Goal: Communication & Community: Answer question/provide support

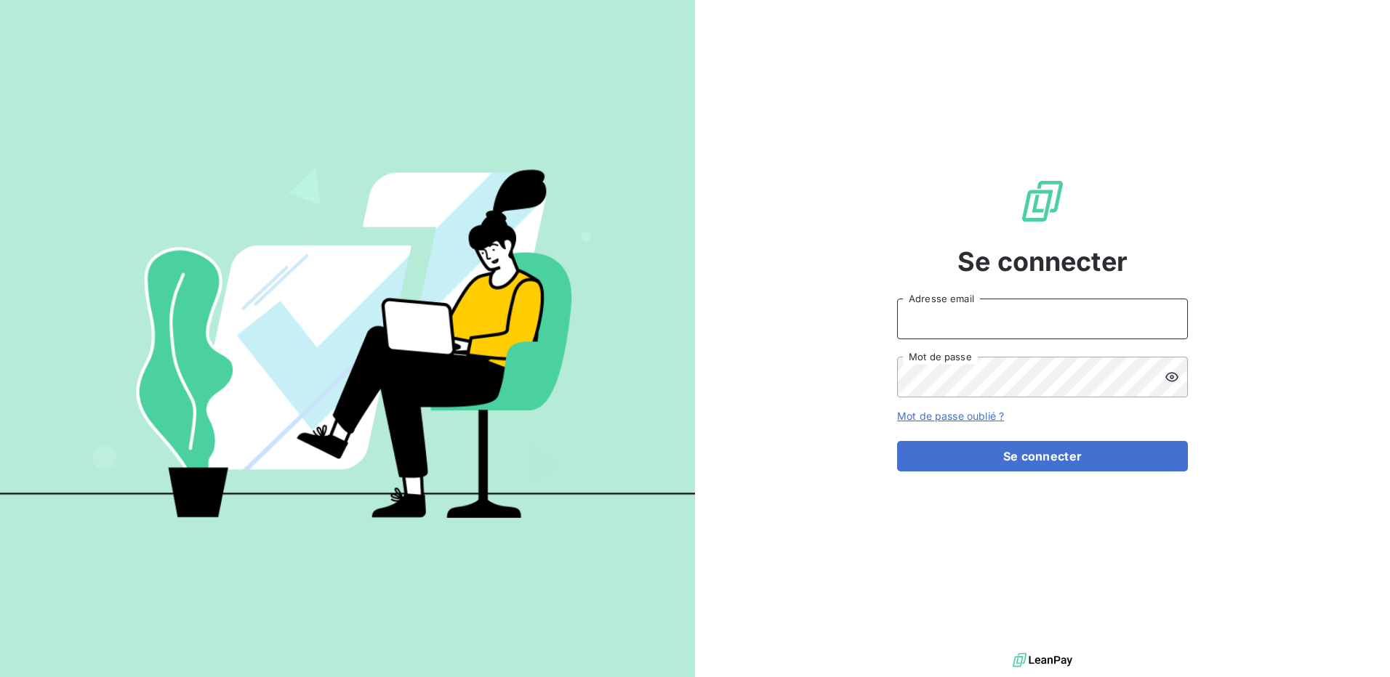
click at [943, 316] on input "Adresse email" at bounding box center [1042, 319] width 291 height 41
type input "[PERSON_NAME][EMAIL_ADDRESS][DOMAIN_NAME]"
click at [897, 441] on button "Se connecter" at bounding box center [1042, 456] width 291 height 31
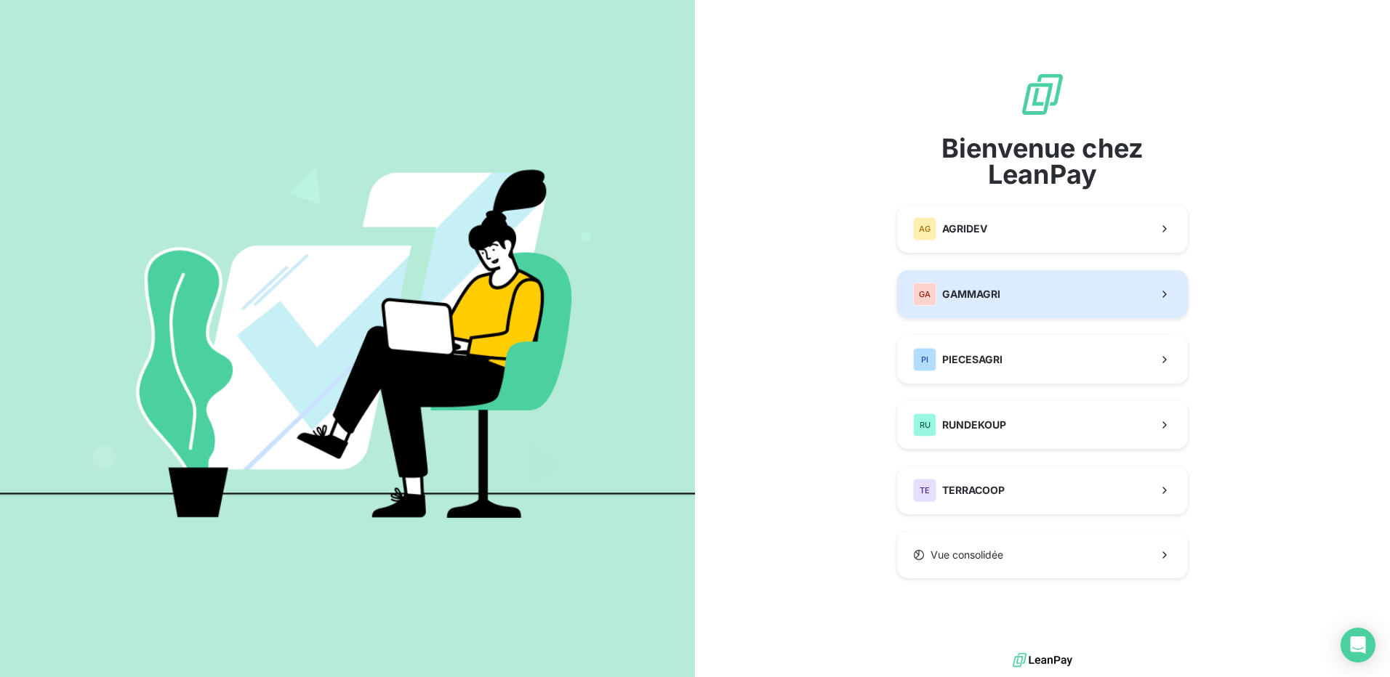
click at [986, 297] on span "GAMMAGRI" at bounding box center [971, 294] width 58 height 15
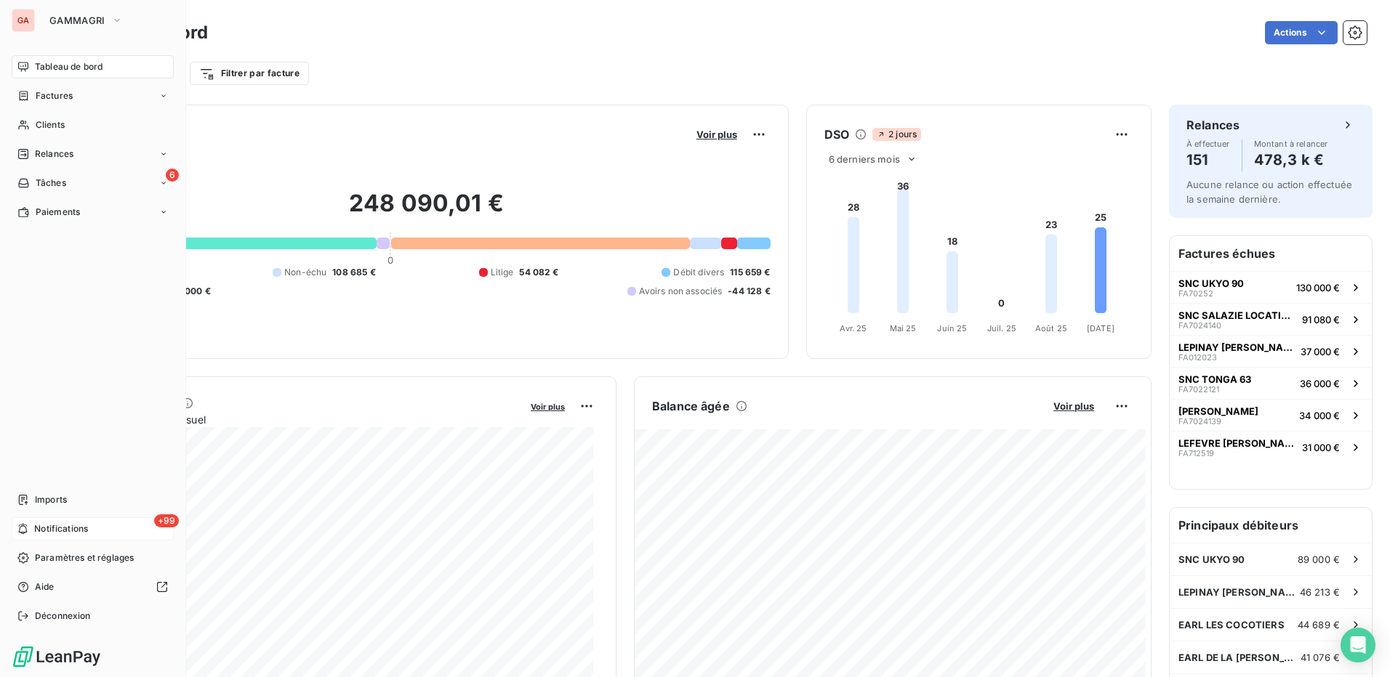
click at [32, 527] on div "+99 Notifications" at bounding box center [93, 529] width 162 height 23
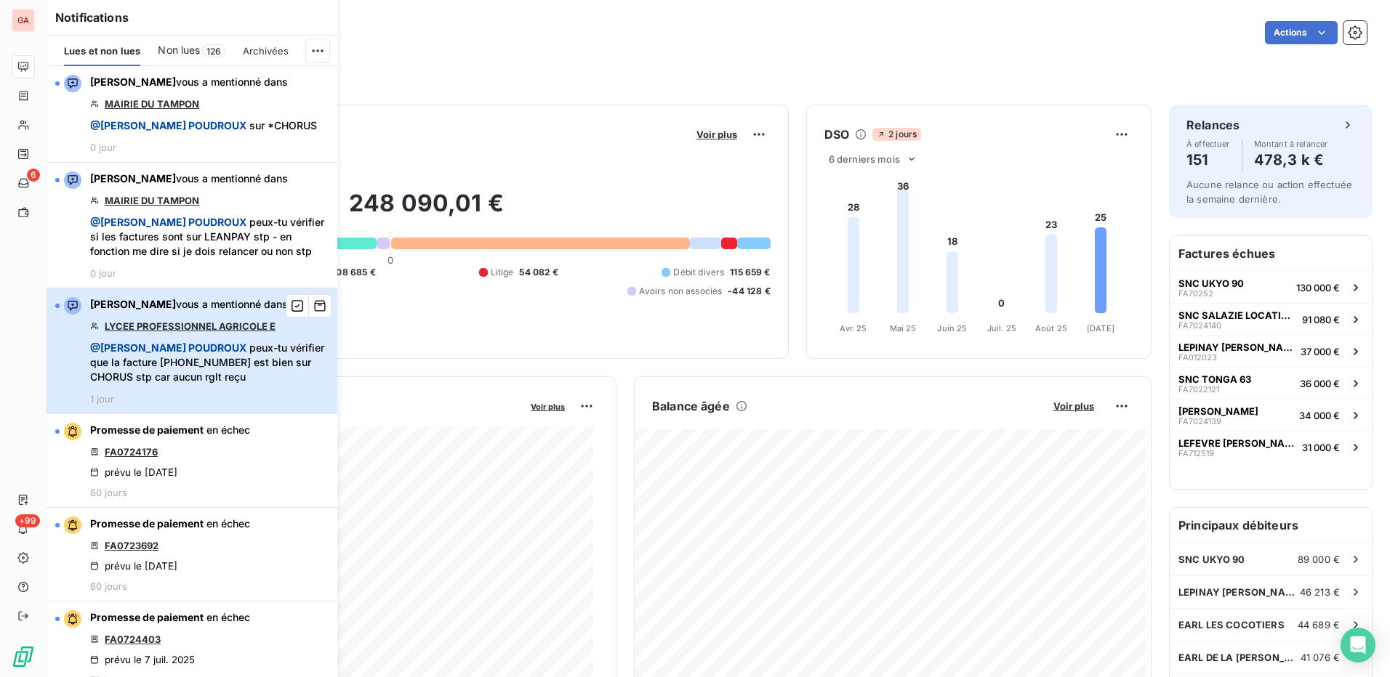
click at [244, 375] on span "@ [PERSON_NAME] peux-tu vérifier que la facture [PHONE_NUMBER] est bien sur CHO…" at bounding box center [209, 363] width 238 height 44
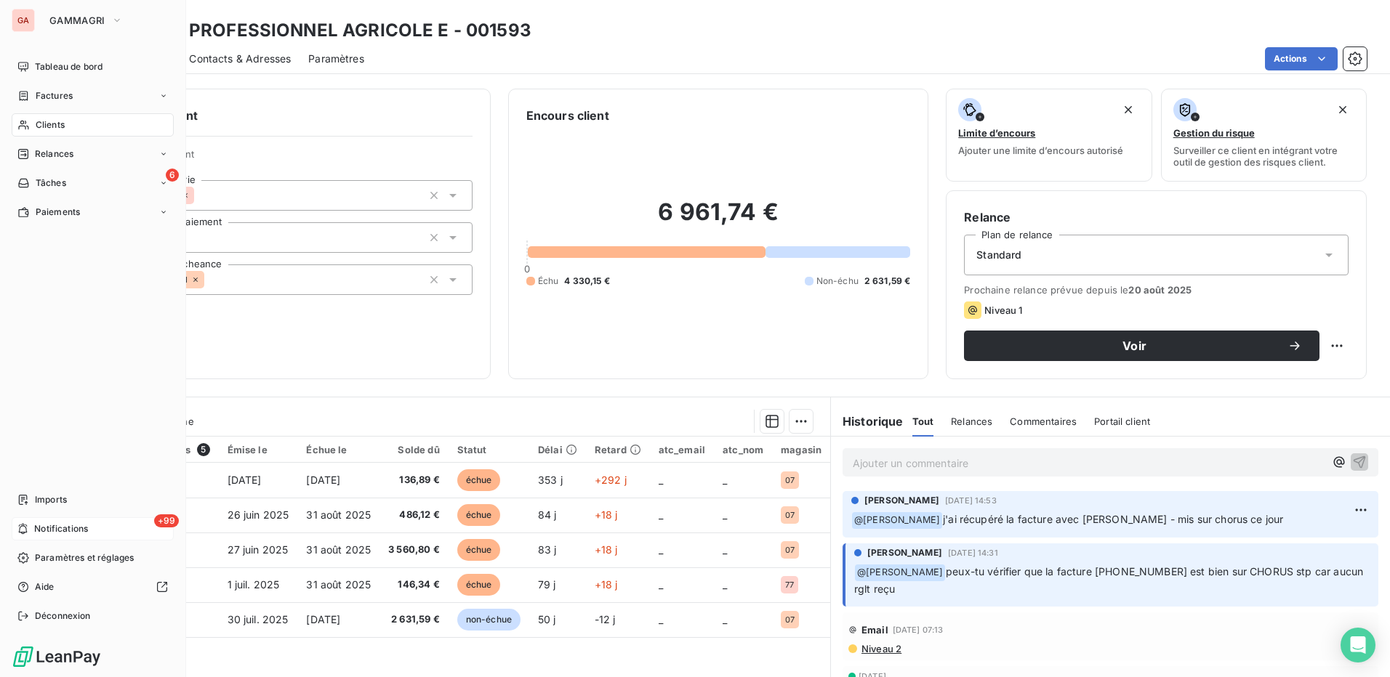
click at [29, 523] on div "+99 Notifications" at bounding box center [93, 529] width 162 height 23
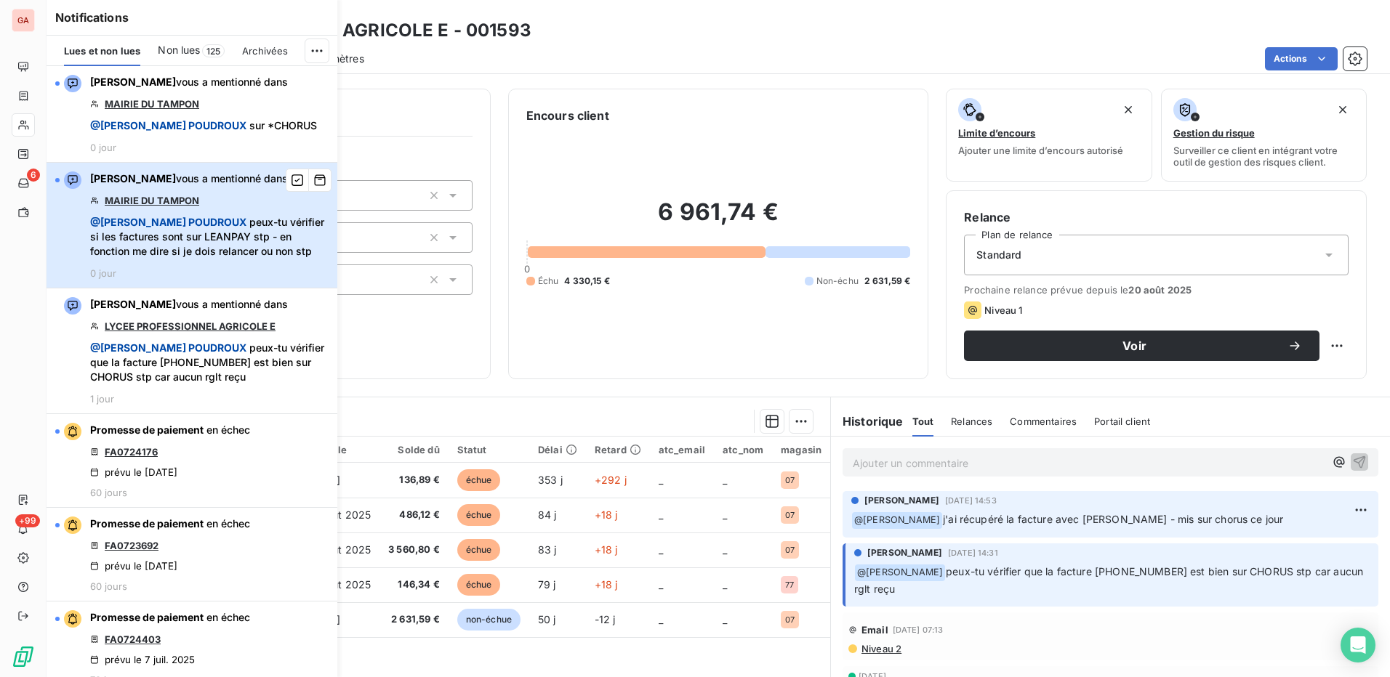
click at [208, 209] on div "[PERSON_NAME] vous a mentionné dans MAIRIE DU TAMPON @ [PERSON_NAME] peux-tu vé…" at bounding box center [209, 226] width 238 height 108
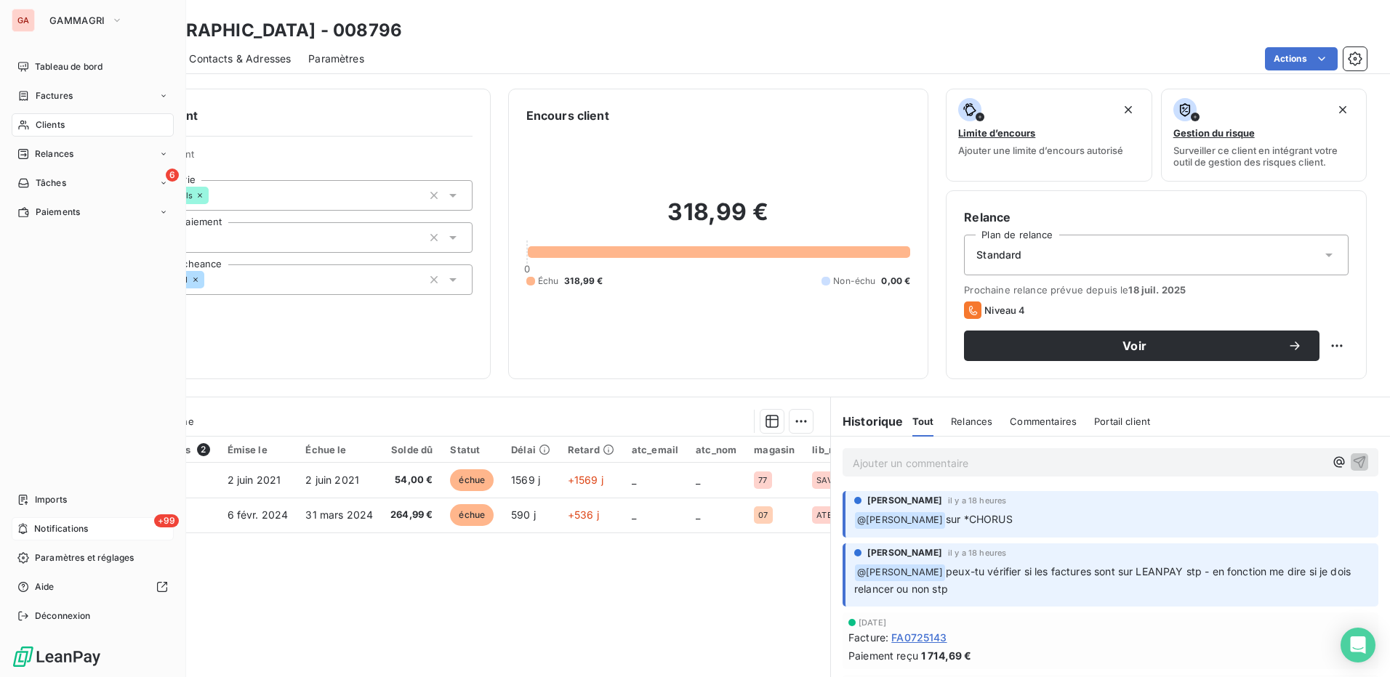
click at [26, 523] on icon at bounding box center [22, 529] width 11 height 12
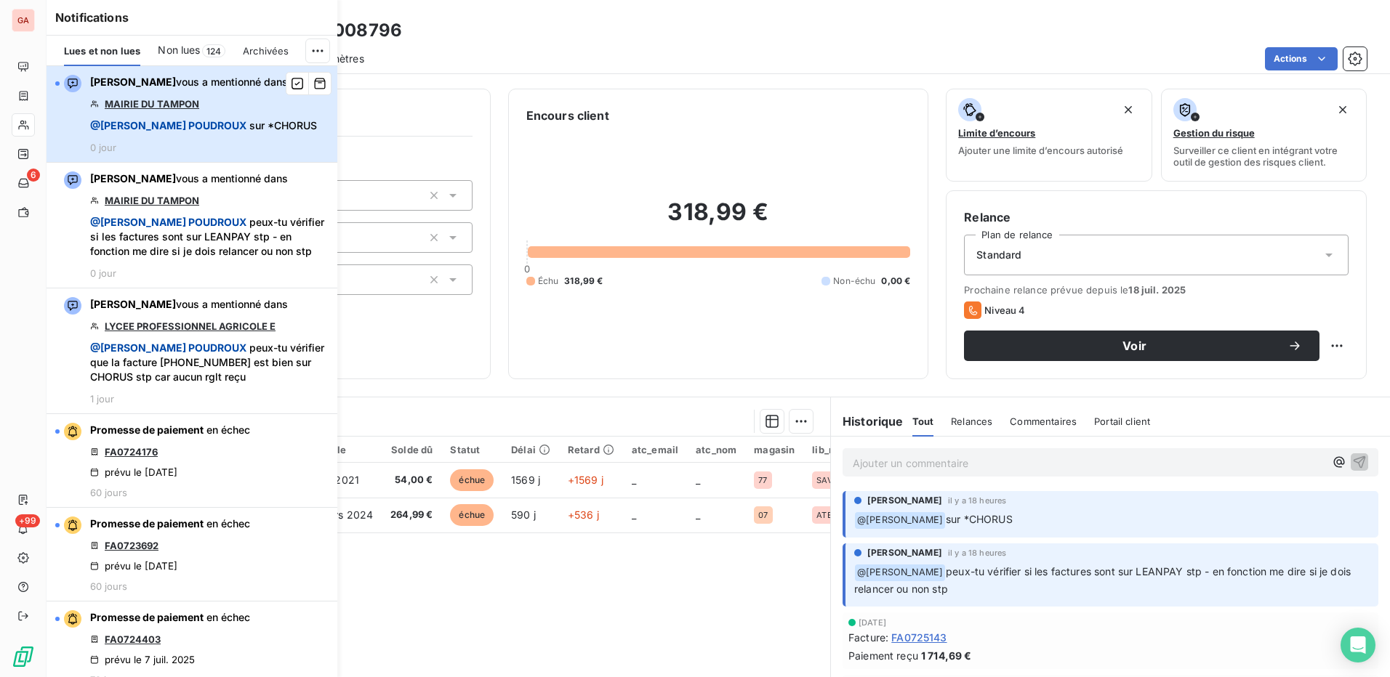
click at [265, 129] on span "@ [PERSON_NAME] sur *CHORUS" at bounding box center [203, 125] width 227 height 15
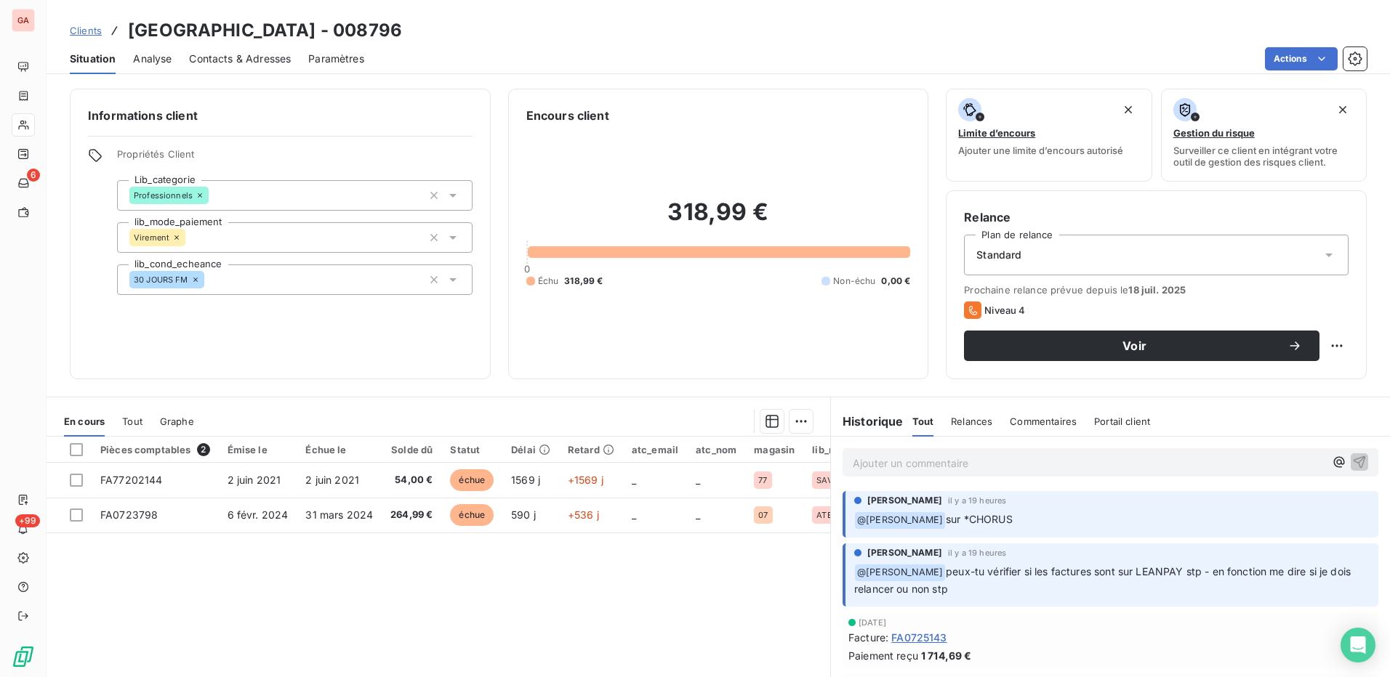
click at [1180, 467] on p "Ajouter un commentaire ﻿" at bounding box center [1089, 463] width 472 height 18
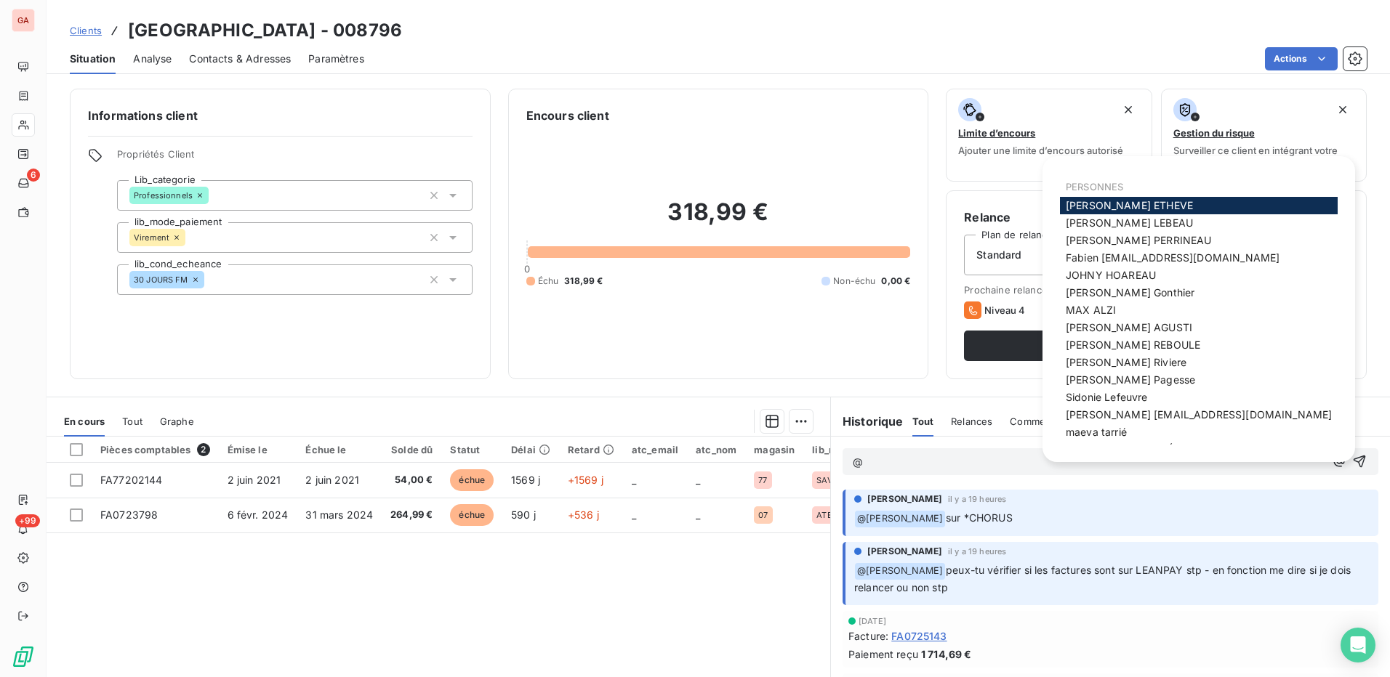
click at [1152, 209] on div "[PERSON_NAME]" at bounding box center [1199, 205] width 278 height 17
click at [1125, 206] on span "[PERSON_NAME]" at bounding box center [1129, 205] width 127 height 12
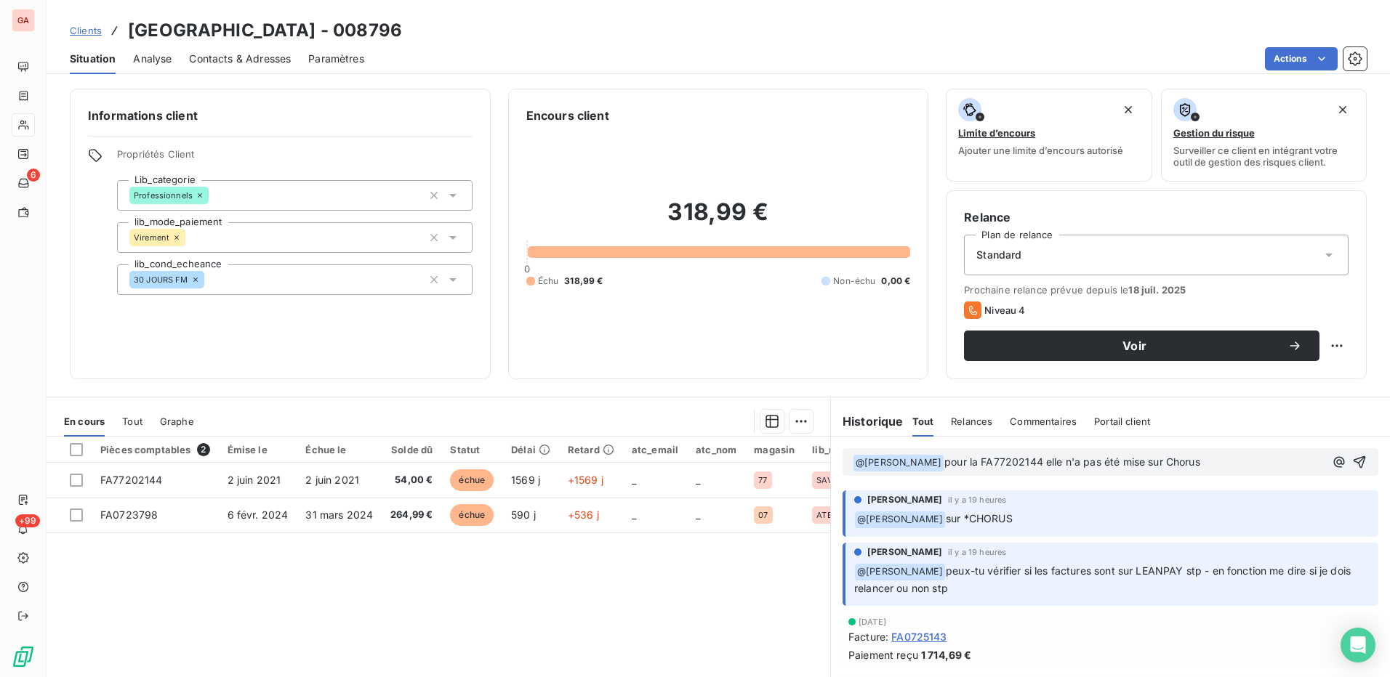
click at [1053, 465] on span "pour la FA77202144 elle n'a pas été mise sur Chorus" at bounding box center [1072, 462] width 256 height 12
drag, startPoint x: 1056, startPoint y: 462, endPoint x: 1088, endPoint y: 462, distance: 32.7
click at [1088, 462] on span "pour la FA77202144 elle n'a pas été mise sur Chorus" at bounding box center [1072, 462] width 256 height 12
drag, startPoint x: 1169, startPoint y: 466, endPoint x: 1197, endPoint y: 465, distance: 27.7
click at [1175, 466] on p "﻿ @ [PERSON_NAME] ﻿ pour la FA77202144 elle été mise sur Chorus" at bounding box center [1089, 462] width 472 height 17
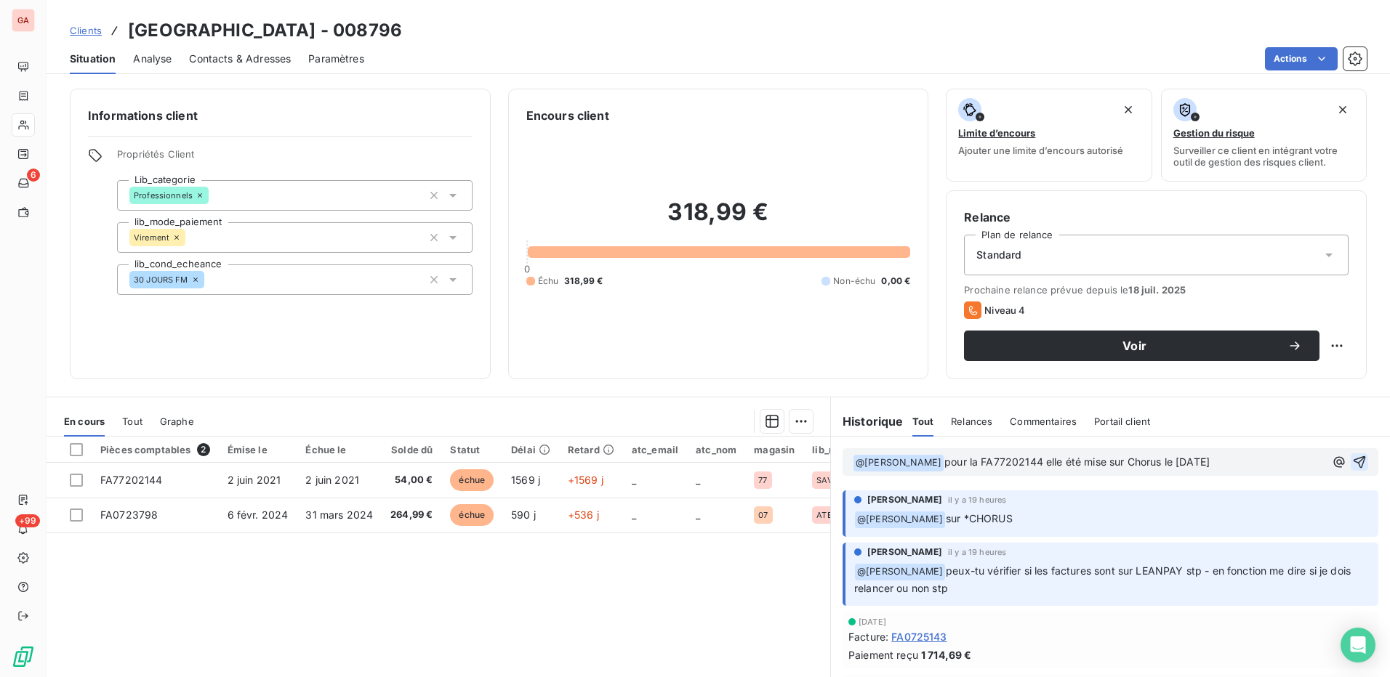
click at [1352, 459] on icon "button" at bounding box center [1359, 462] width 15 height 15
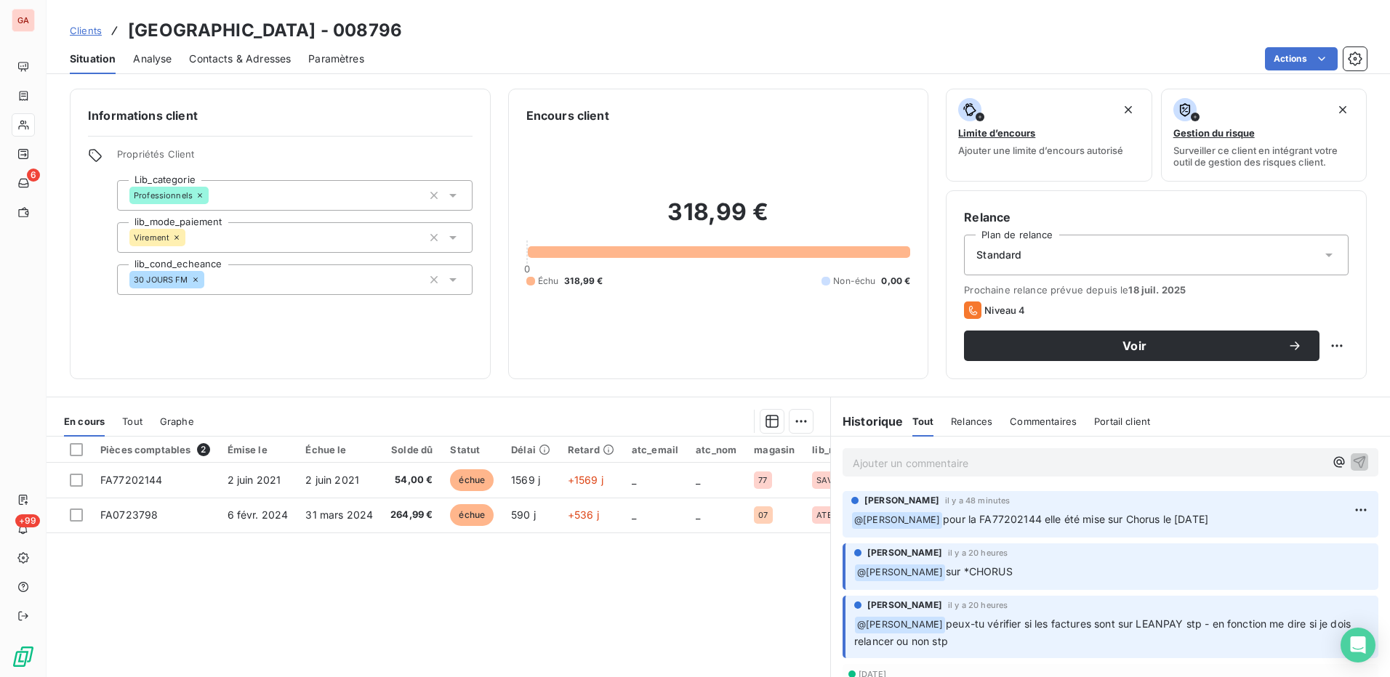
click at [1006, 466] on p "Ajouter un commentaire ﻿" at bounding box center [1089, 463] width 472 height 18
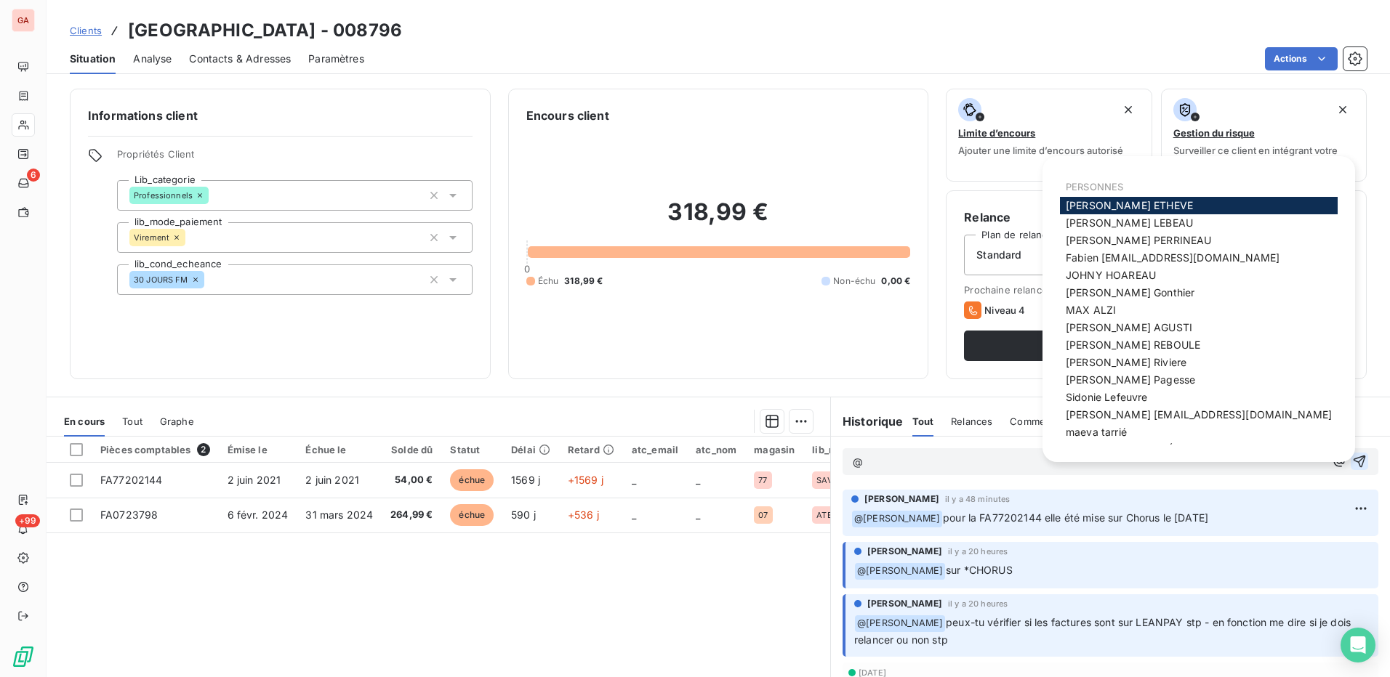
click at [1162, 204] on div "[PERSON_NAME]" at bounding box center [1199, 205] width 278 height 17
click at [1125, 204] on span "[PERSON_NAME]" at bounding box center [1129, 205] width 127 height 12
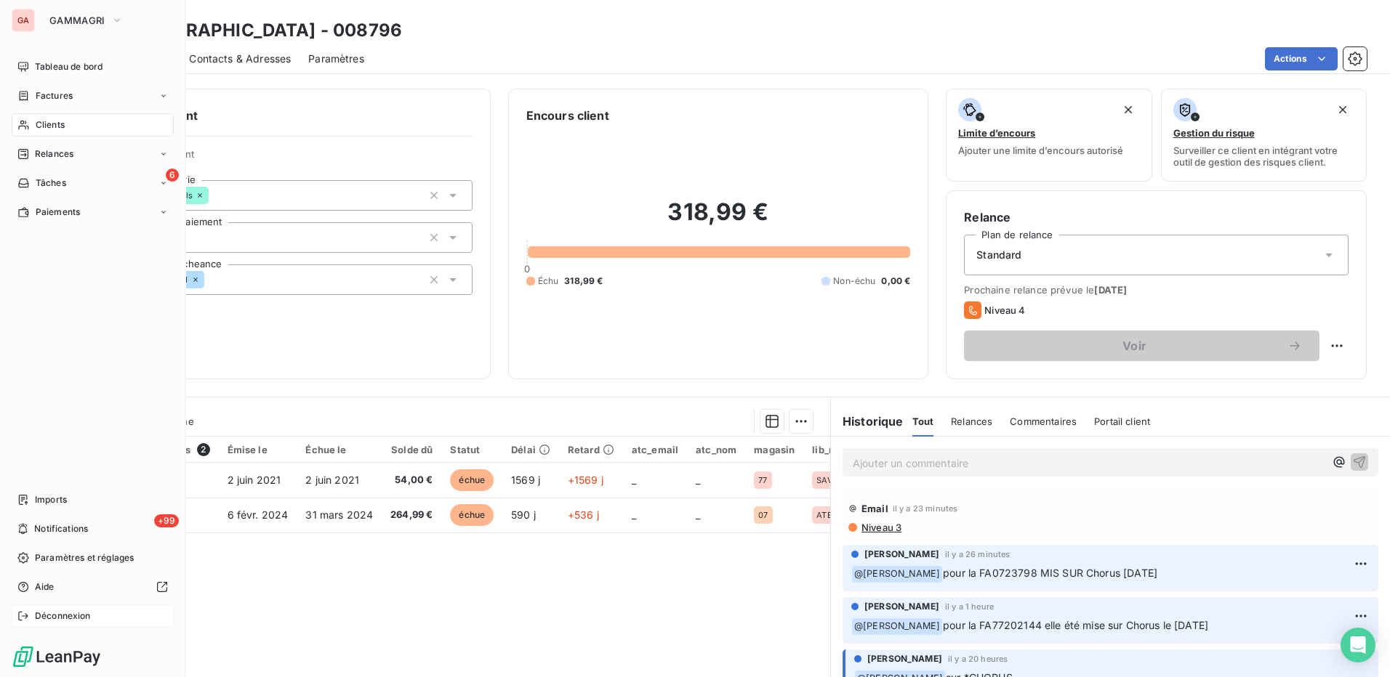
click at [25, 615] on icon at bounding box center [23, 617] width 12 height 12
